Goal: Information Seeking & Learning: Learn about a topic

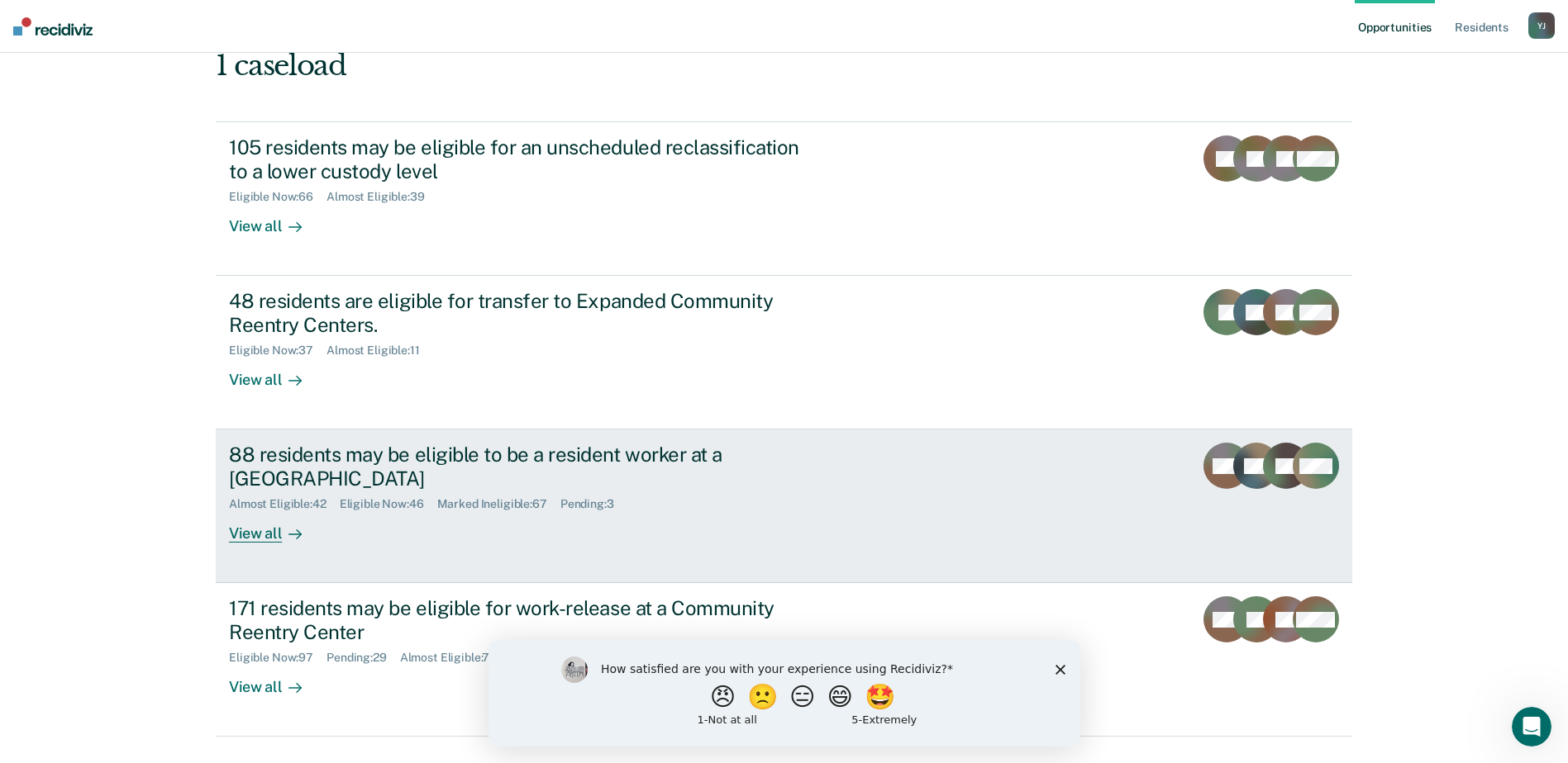
scroll to position [166, 0]
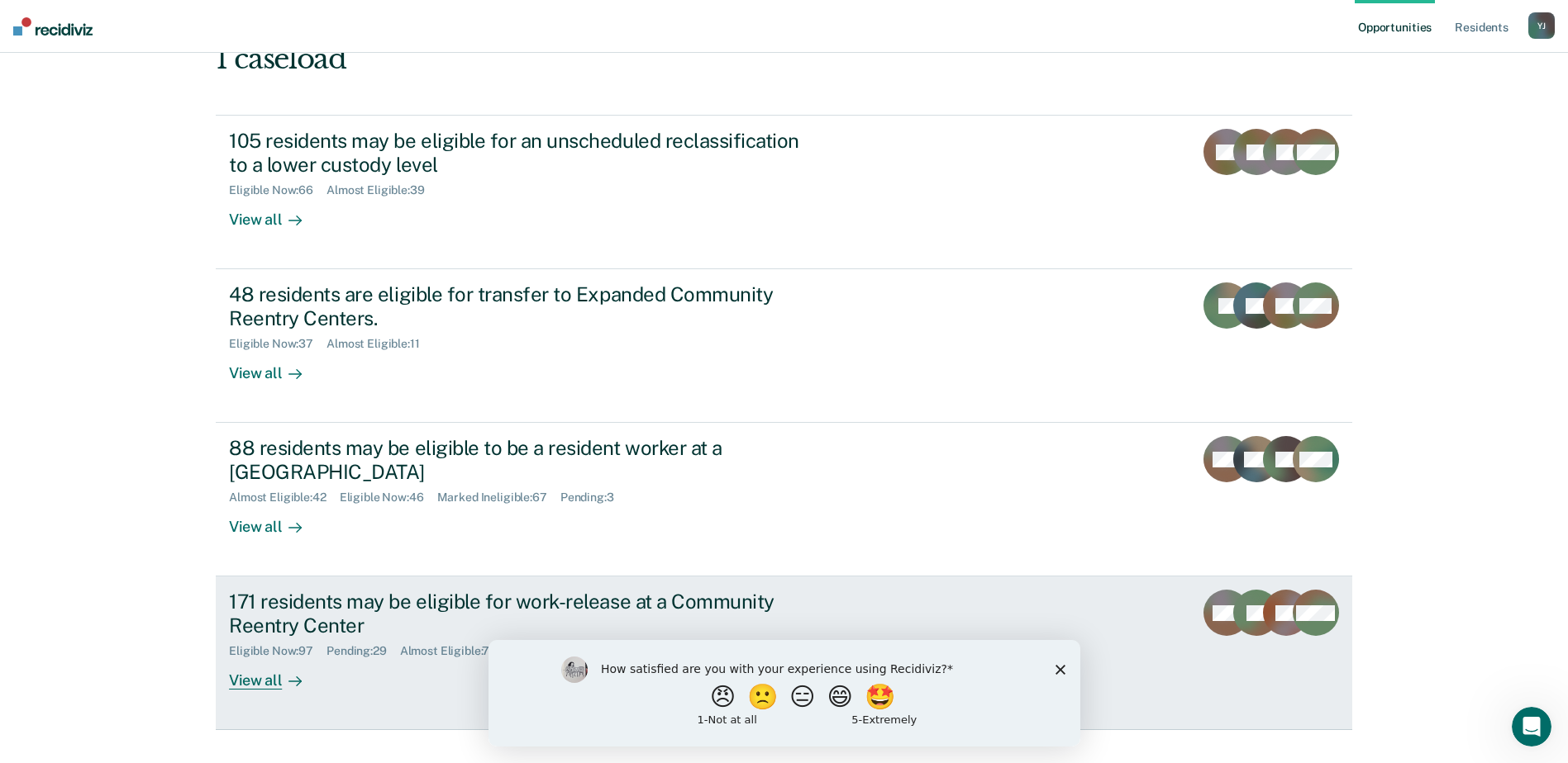
click at [689, 590] on div "171 residents may be eligible for work-release at a Community Reentry Center" at bounding box center [519, 614] width 580 height 48
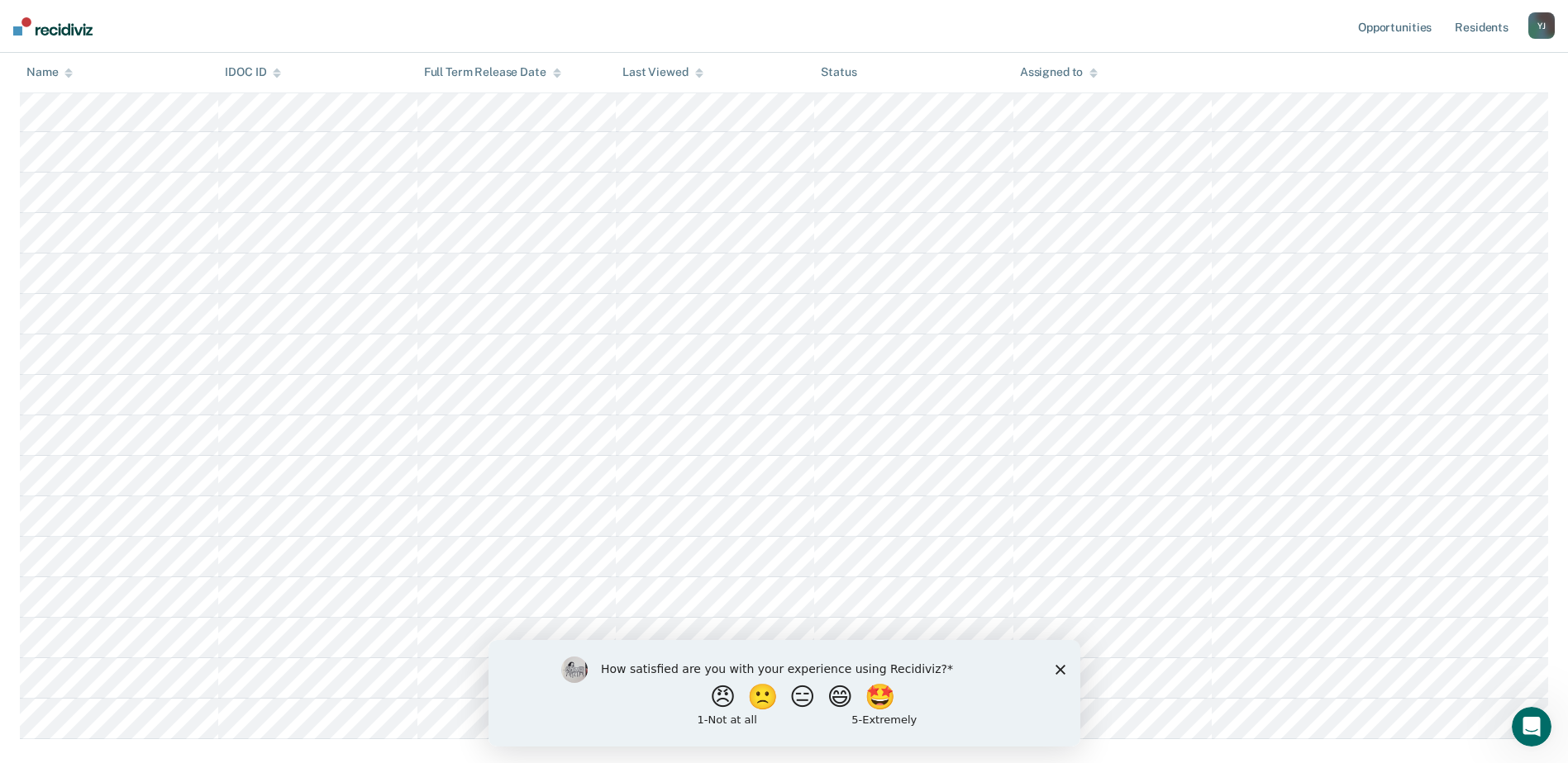
scroll to position [3608, 0]
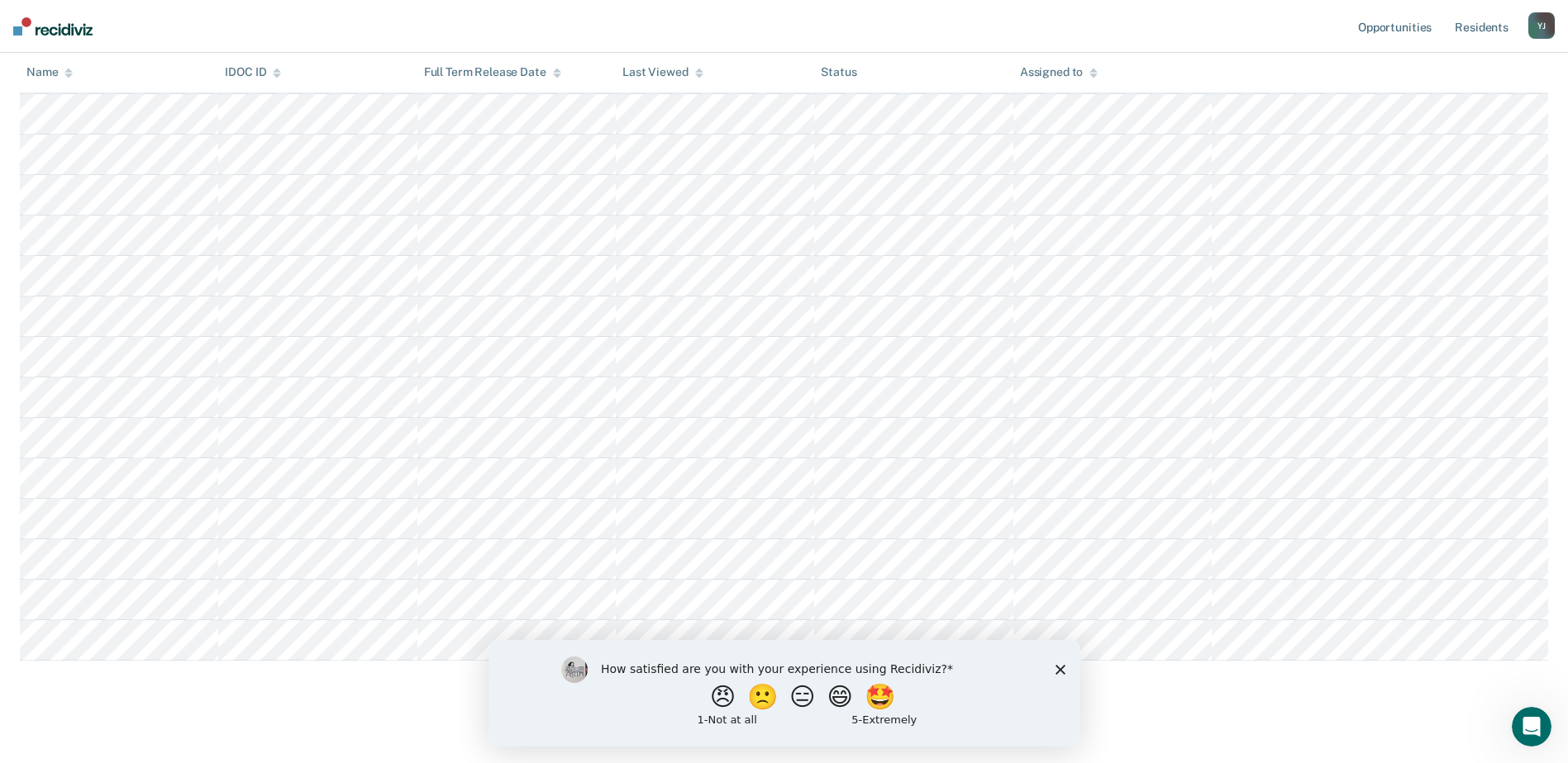
click at [1063, 670] on icon "Close survey" at bounding box center [1059, 669] width 10 height 10
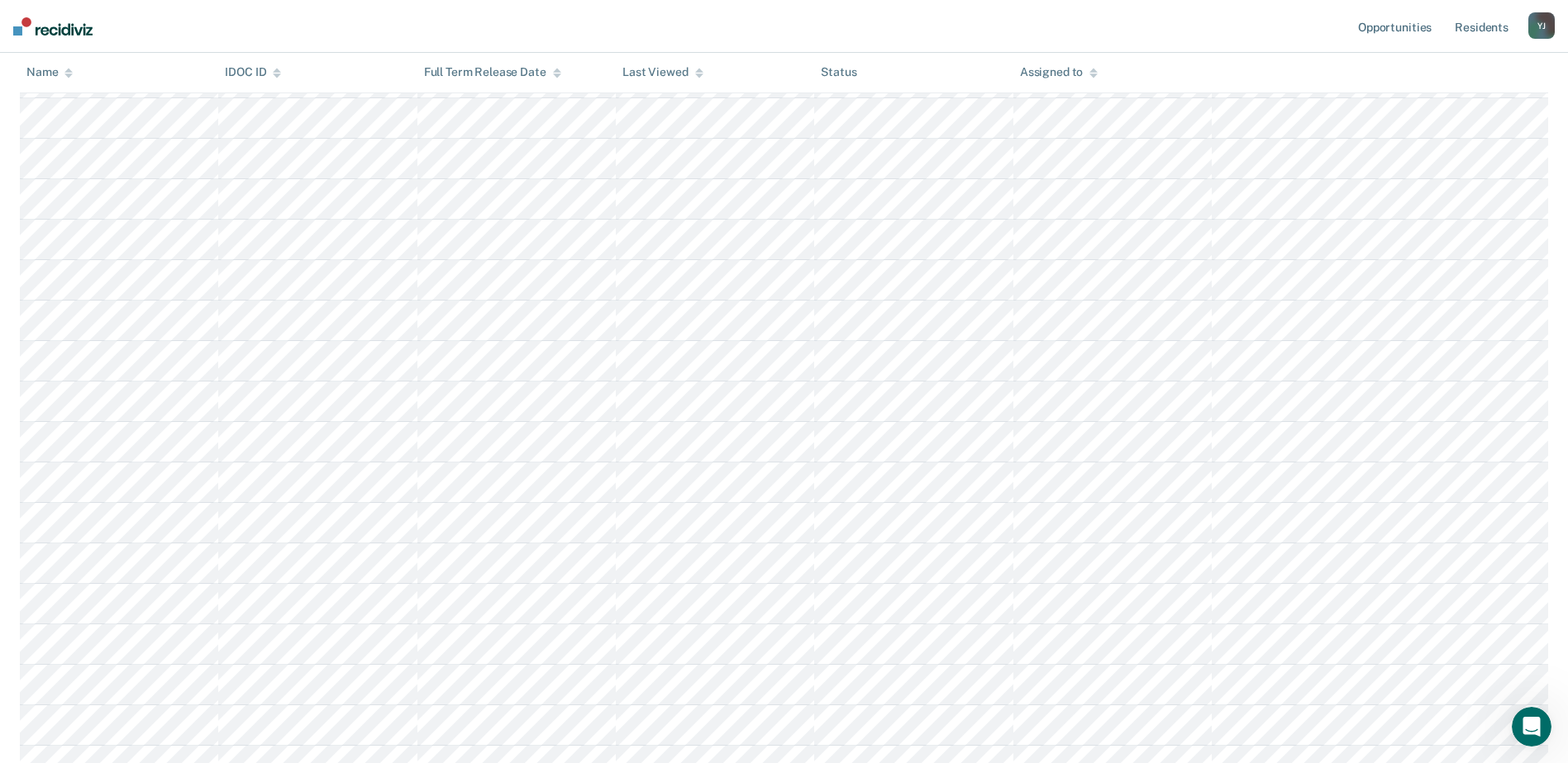
scroll to position [3166, 0]
